Goal: Go to known website: Go to known website

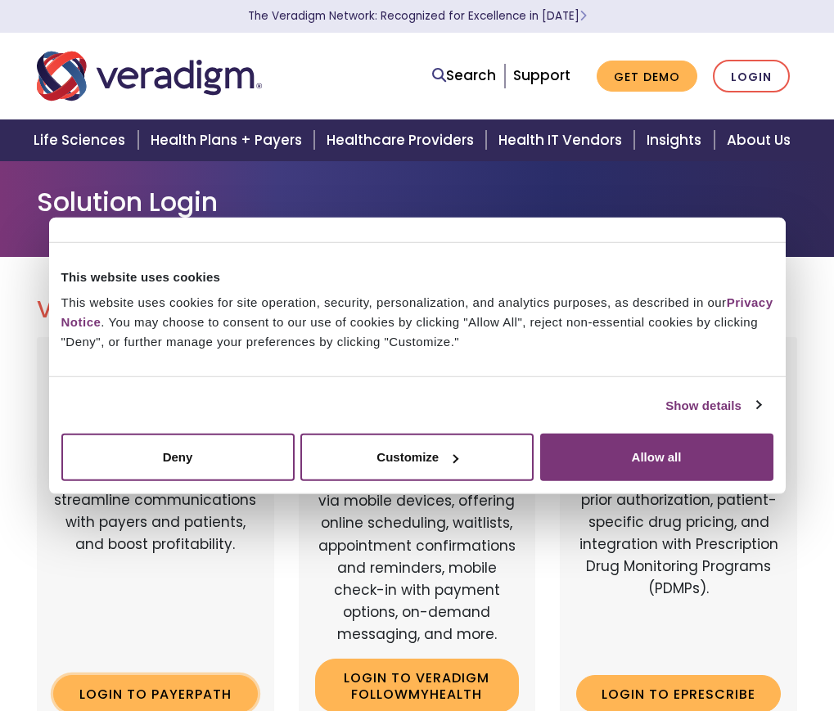
click at [94, 689] on link "Login to Payerpath" at bounding box center [155, 694] width 205 height 38
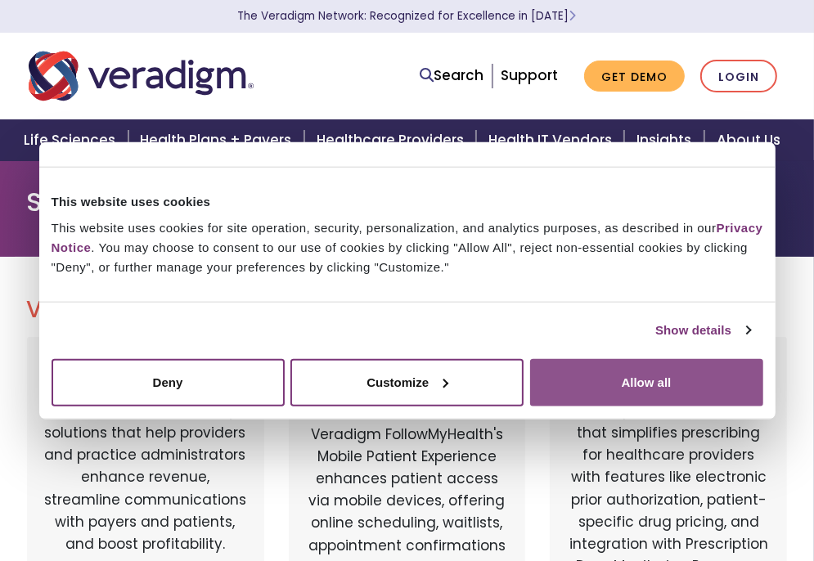
click at [630, 372] on button "Allow all" at bounding box center [646, 381] width 233 height 47
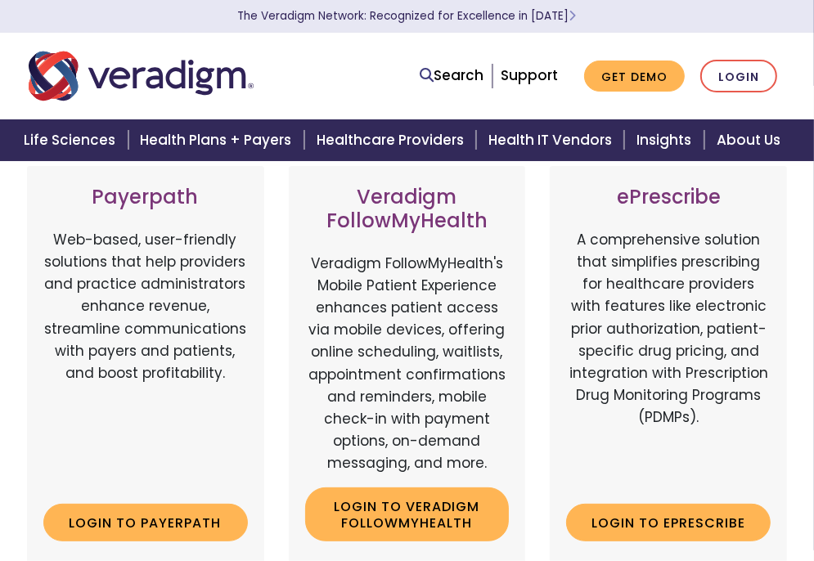
scroll to position [327, 0]
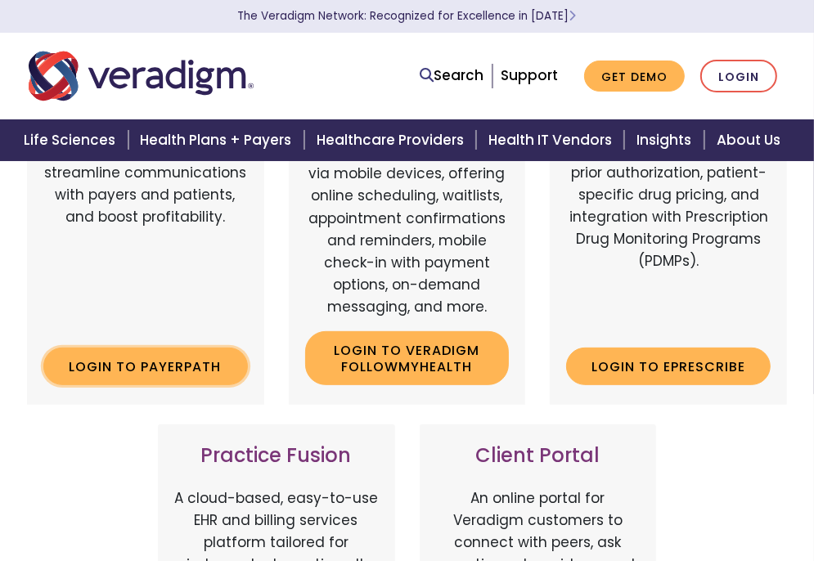
click at [147, 369] on link "Login to Payerpath" at bounding box center [145, 367] width 205 height 38
